Goal: Information Seeking & Learning: Find specific fact

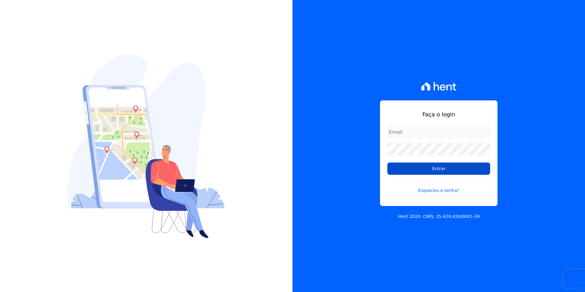
type input "[PERSON_NAME][EMAIL_ADDRESS][DOMAIN_NAME]"
click at [433, 170] on input "Entrar" at bounding box center [438, 168] width 103 height 12
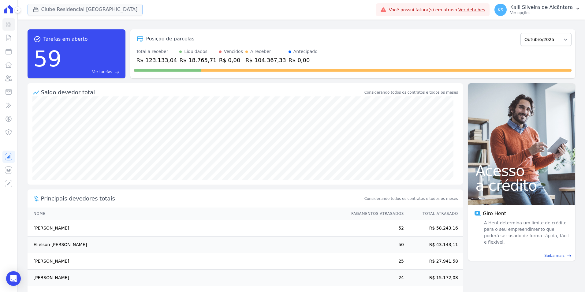
click at [84, 9] on button "Clube Residencial Saint Louis" at bounding box center [85, 10] width 115 height 12
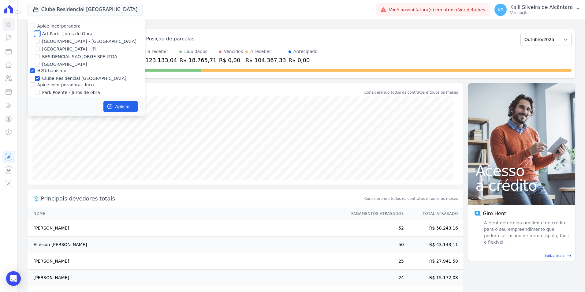
click at [35, 35] on input "Art Park - Juros de Obra" at bounding box center [37, 33] width 5 height 5
checkbox input "true"
click at [37, 41] on input "Arty Park - Gravatai" at bounding box center [37, 41] width 5 height 5
checkbox input "true"
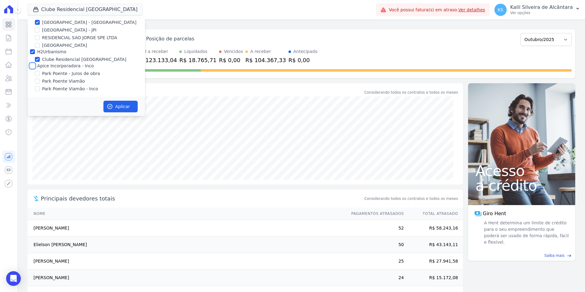
click at [32, 66] on input "Apice Incorporadora - Inco" at bounding box center [32, 65] width 5 height 5
checkbox input "true"
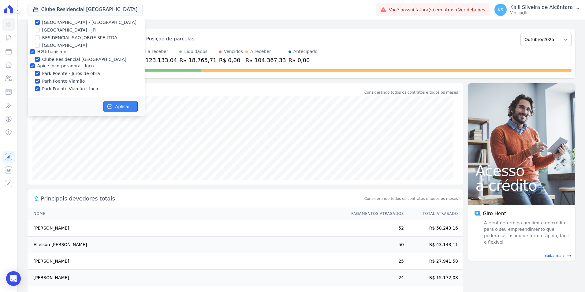
click at [117, 103] on button "Aplicar" at bounding box center [120, 107] width 34 height 12
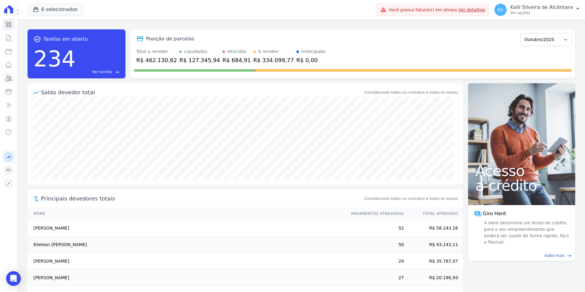
click at [10, 80] on icon at bounding box center [8, 78] width 7 height 7
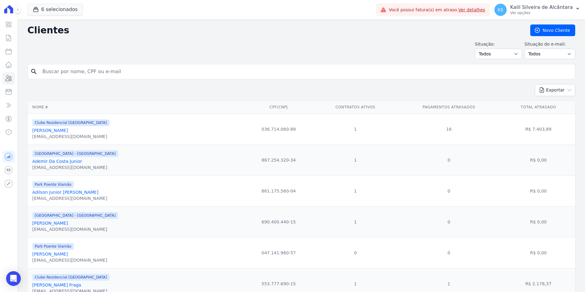
click at [88, 75] on input "search" at bounding box center [306, 71] width 534 height 12
type input "cristiano marcelo"
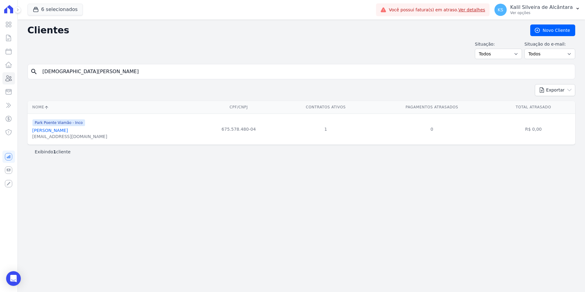
click at [68, 131] on link "Cristiano Marcelo Moraes De Azevedo" at bounding box center [49, 130] width 35 height 5
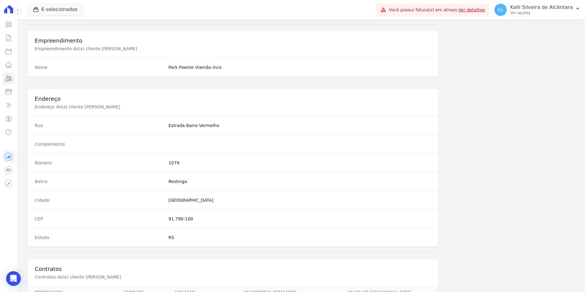
scroll to position [281, 0]
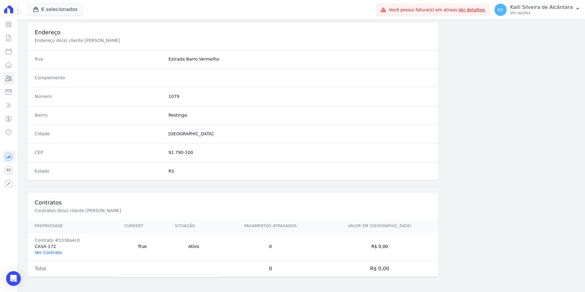
click at [48, 253] on link "Ver Contrato" at bounding box center [48, 252] width 27 height 5
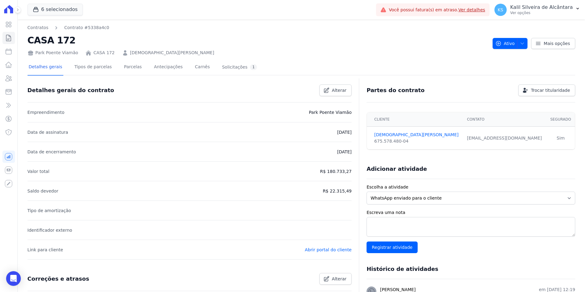
click at [134, 68] on div "Detalhes gerais Tipos de parcelas Parcelas Antecipações Carnês Solicitações 1" at bounding box center [143, 67] width 231 height 16
click at [124, 68] on link "Parcelas" at bounding box center [133, 67] width 20 height 16
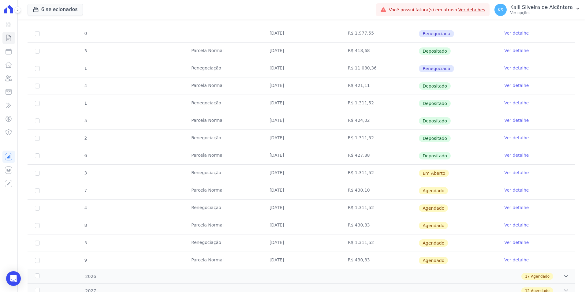
scroll to position [275, 0]
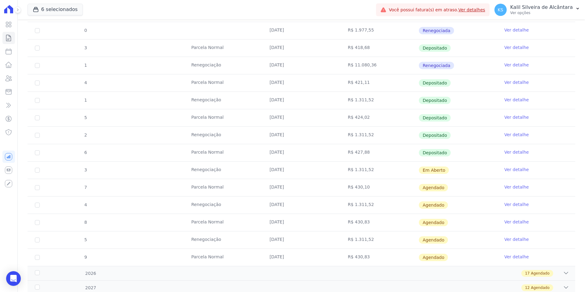
click at [511, 170] on link "Ver detalhe" at bounding box center [516, 169] width 24 height 6
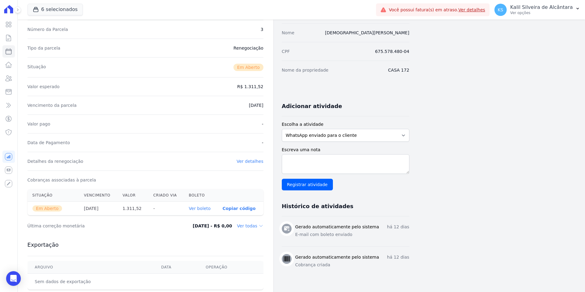
scroll to position [127, 0]
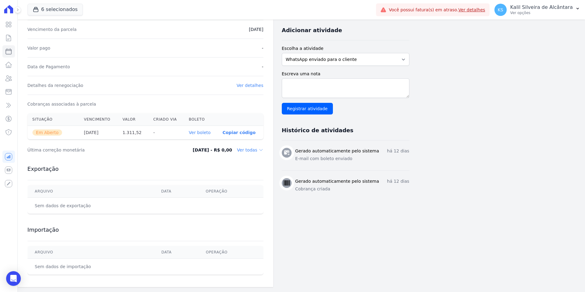
click at [206, 132] on link "Ver boleto" at bounding box center [200, 132] width 22 height 5
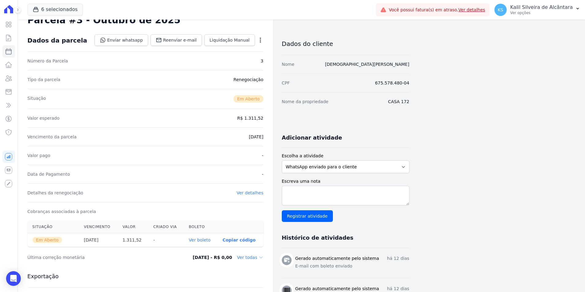
scroll to position [0, 0]
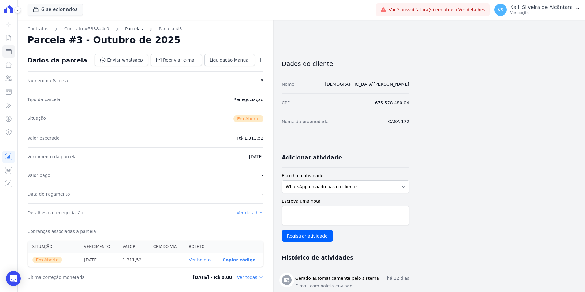
click at [125, 31] on link "Parcelas" at bounding box center [134, 29] width 18 height 6
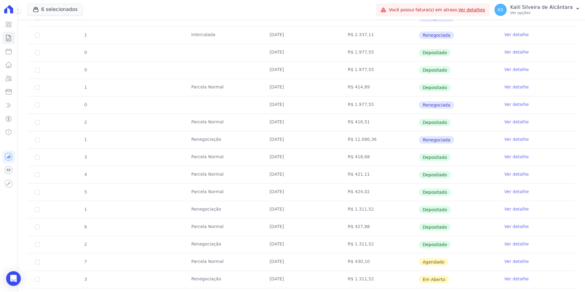
scroll to position [311, 0]
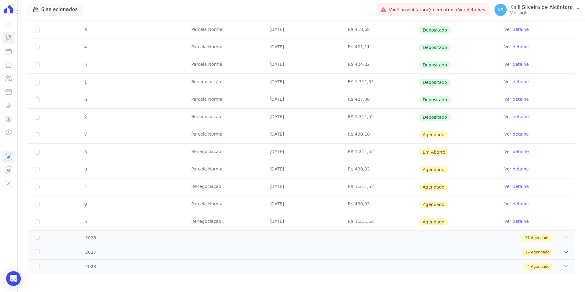
click at [508, 132] on link "Ver detalhe" at bounding box center [516, 134] width 24 height 6
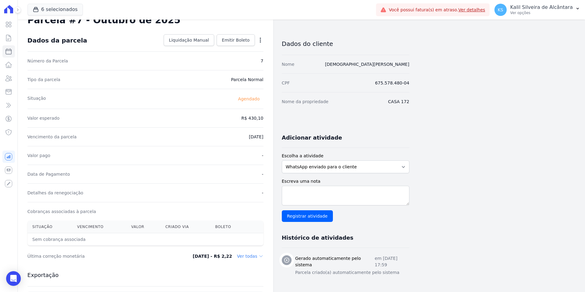
scroll to position [31, 0]
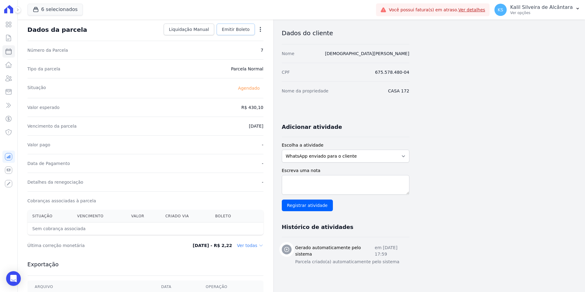
click at [238, 30] on span "Emitir Boleto" at bounding box center [236, 29] width 28 height 6
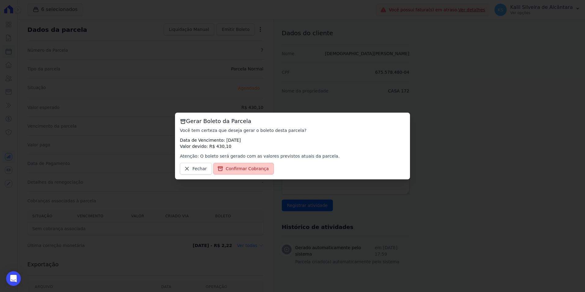
click at [227, 172] on link "Confirmar Cobrança" at bounding box center [243, 169] width 61 height 12
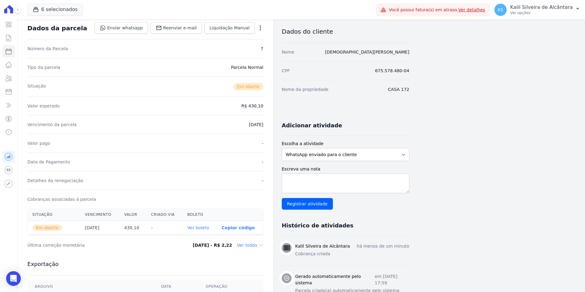
scroll to position [92, 0]
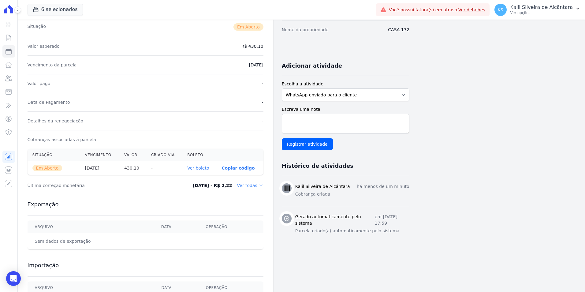
click at [201, 168] on link "Ver boleto" at bounding box center [198, 168] width 22 height 5
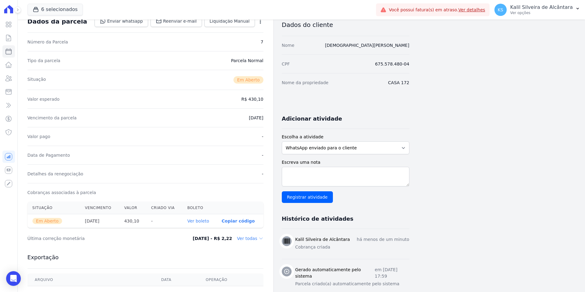
scroll to position [0, 0]
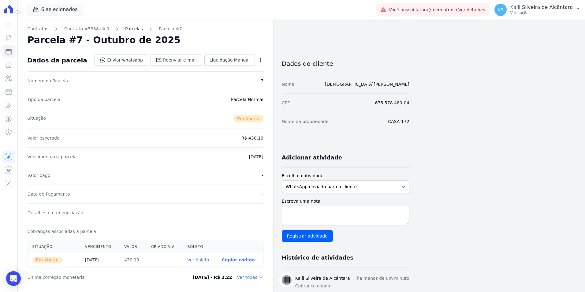
click at [125, 27] on link "Parcelas" at bounding box center [134, 29] width 18 height 6
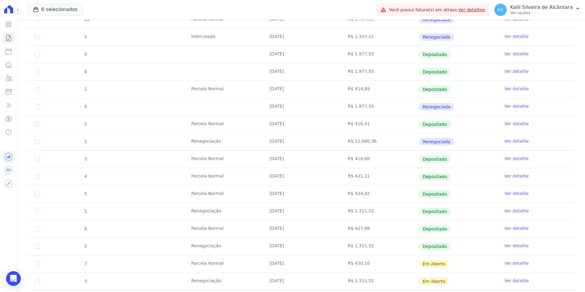
scroll to position [245, 0]
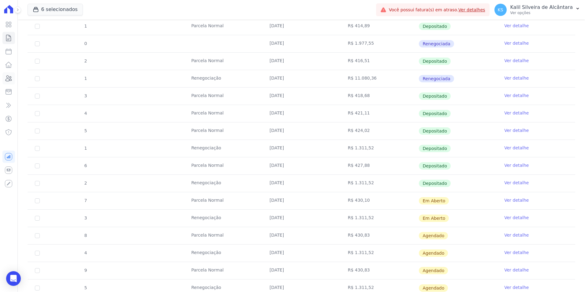
click at [11, 81] on icon at bounding box center [9, 79] width 6 height 6
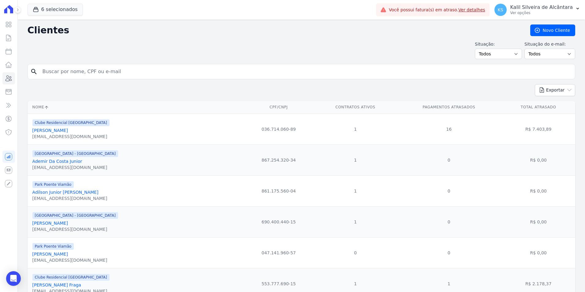
click at [85, 77] on input "search" at bounding box center [306, 71] width 534 height 12
type input "andressa da s"
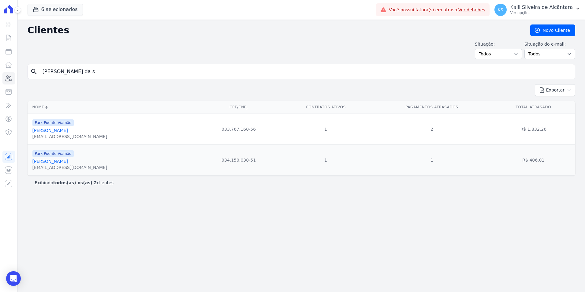
click at [62, 164] on link "Andressa Da Silva Severo" at bounding box center [49, 161] width 35 height 5
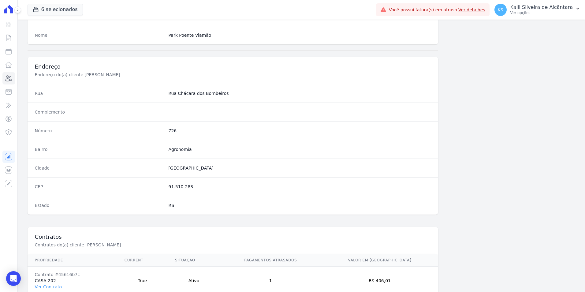
scroll to position [281, 0]
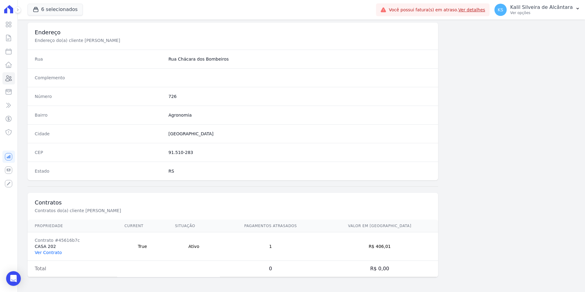
click at [51, 255] on link "Ver Contrato" at bounding box center [48, 252] width 27 height 5
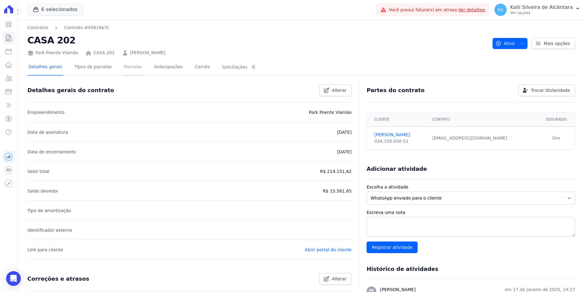
click at [128, 64] on link "Parcelas" at bounding box center [133, 67] width 20 height 16
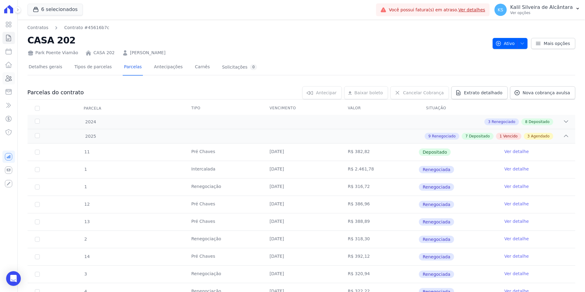
click at [13, 80] on link "Clientes" at bounding box center [8, 78] width 13 height 12
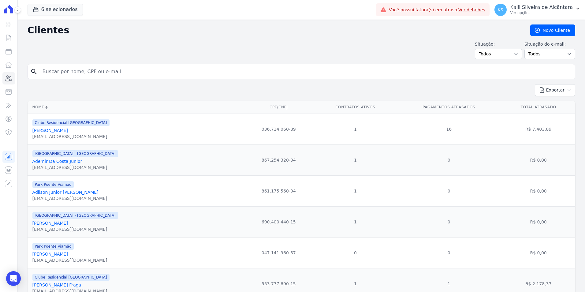
click at [83, 70] on input "search" at bounding box center [306, 71] width 534 height 12
type input "andressa da silva"
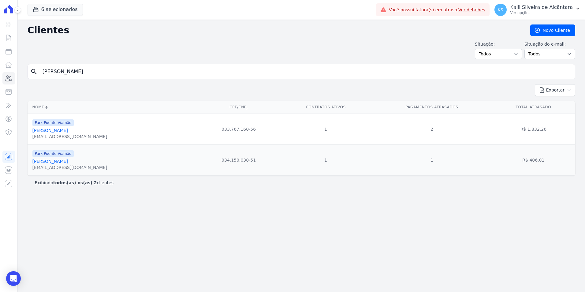
click at [65, 160] on link "Andressa Da Silva Severo" at bounding box center [49, 161] width 35 height 5
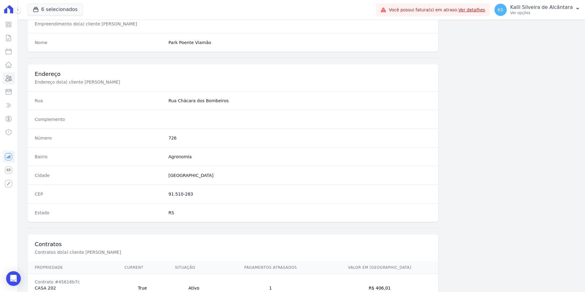
scroll to position [281, 0]
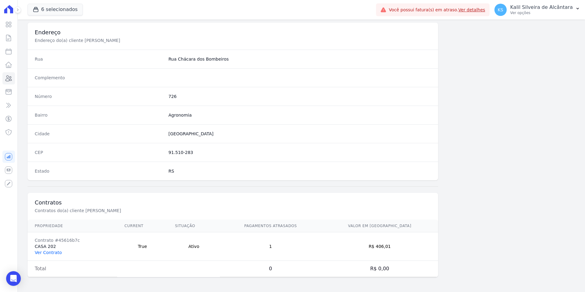
click at [56, 252] on link "Ver Contrato" at bounding box center [48, 252] width 27 height 5
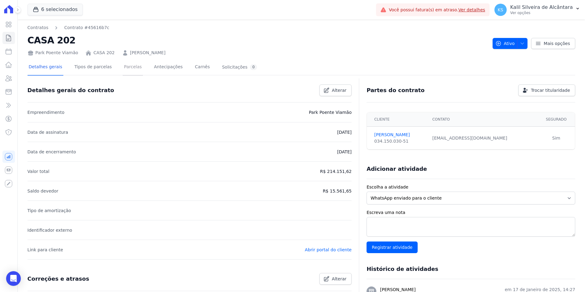
click at [123, 66] on link "Parcelas" at bounding box center [133, 67] width 20 height 16
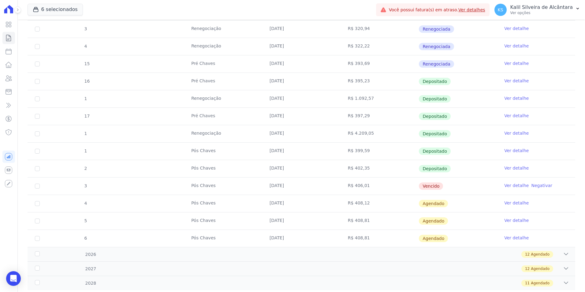
scroll to position [262, 0]
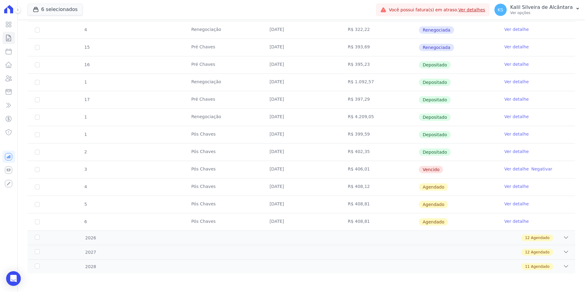
click at [515, 171] on link "Ver detalhe" at bounding box center [516, 169] width 24 height 6
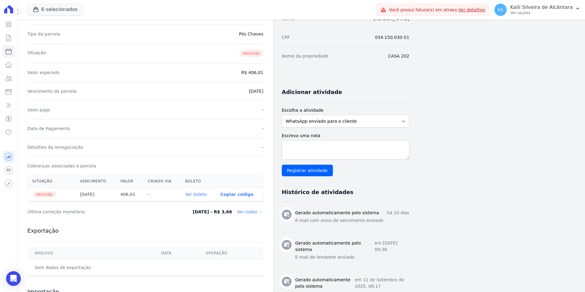
scroll to position [153, 0]
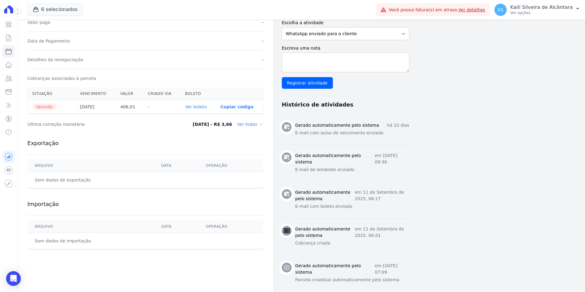
click at [206, 104] on link "Ver boleto" at bounding box center [196, 106] width 22 height 5
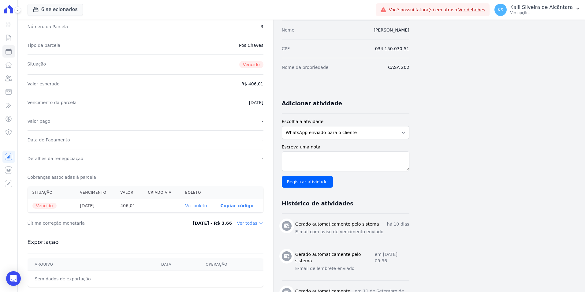
scroll to position [0, 0]
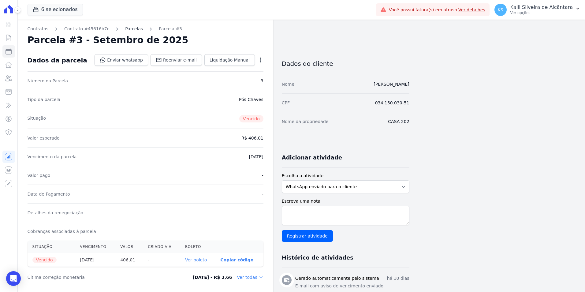
click at [125, 29] on link "Parcelas" at bounding box center [134, 29] width 18 height 6
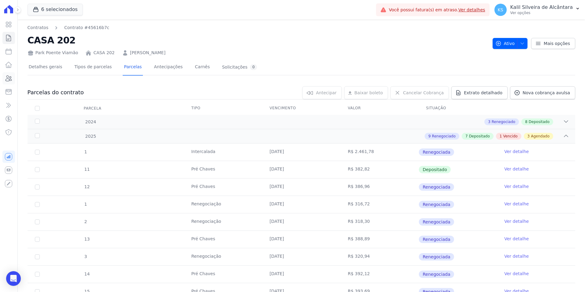
click at [8, 75] on icon at bounding box center [8, 78] width 7 height 7
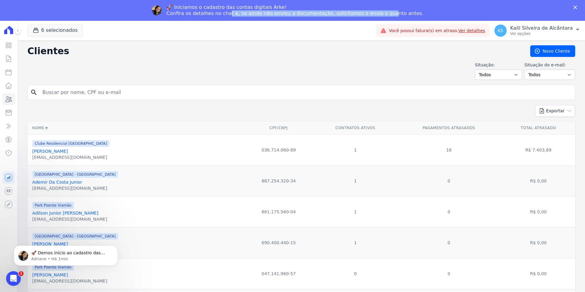
drag, startPoint x: 240, startPoint y: 16, endPoint x: 387, endPoint y: 12, distance: 146.9
click at [387, 12] on div "🚀 Iniciamos o cadastro das contas digitais Arke! Confira os detalhes no chat e,…" at bounding box center [294, 10] width 257 height 12
drag, startPoint x: 387, startPoint y: 12, endPoint x: 337, endPoint y: 38, distance: 56.6
click at [337, 38] on div "6 selecionados Apice Incorporadora Art Park - Juros de Obra Arty Park - Gravata…" at bounding box center [201, 30] width 346 height 20
click at [574, 7] on icon "Fechar" at bounding box center [575, 8] width 4 height 4
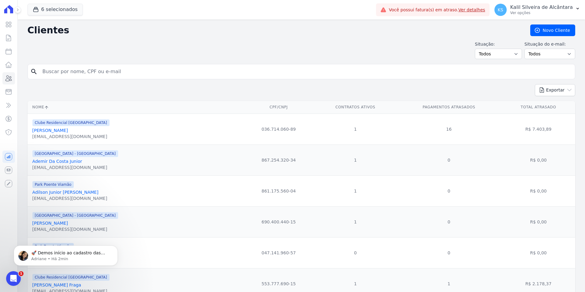
click at [136, 76] on input "search" at bounding box center [306, 71] width 534 height 12
type input "andressa da silva se"
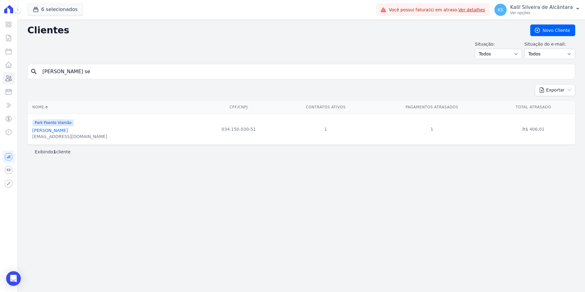
click at [68, 129] on link "Andressa Da Silva Severo" at bounding box center [49, 130] width 35 height 5
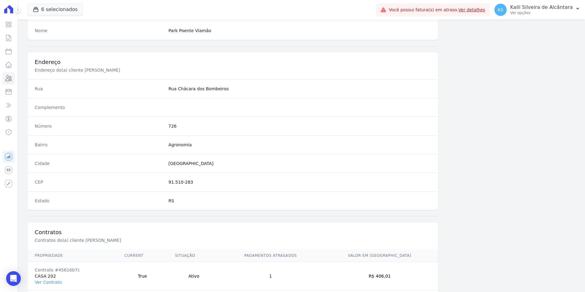
scroll to position [281, 0]
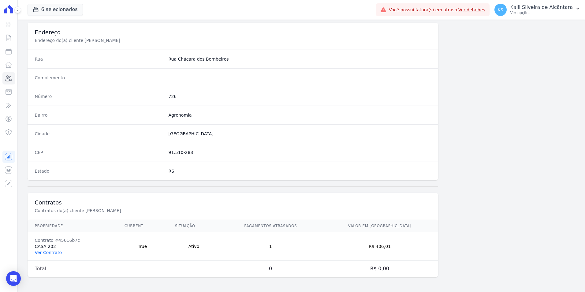
click at [59, 251] on link "Ver Contrato" at bounding box center [48, 252] width 27 height 5
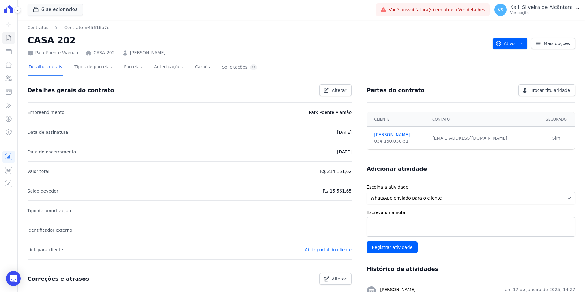
click at [141, 52] on link "Andressa Da Silva Severo" at bounding box center [147, 53] width 35 height 6
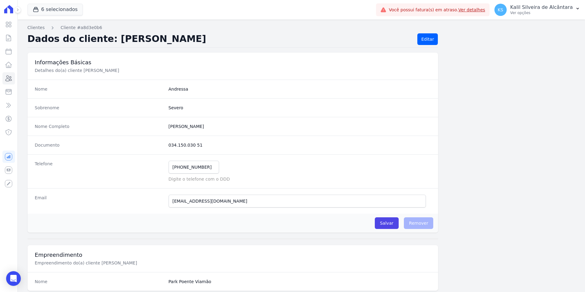
drag, startPoint x: 198, startPoint y: 144, endPoint x: 162, endPoint y: 145, distance: 36.7
click at [162, 145] on div "Documento 034.150.030 51" at bounding box center [233, 145] width 411 height 19
copy div "034.150.030 51"
click at [14, 77] on link "Clientes" at bounding box center [8, 78] width 13 height 12
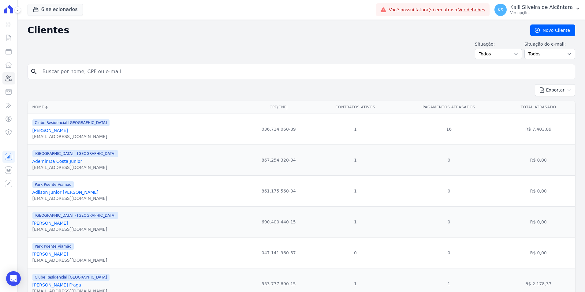
click at [81, 67] on input "search" at bounding box center [306, 71] width 534 height 12
paste input "Paulo Guilherme Sampaio da rocha"
type input "Paulo Guilherme Sampaio da rocha"
